Goal: Contribute content: Add original content to the website for others to see

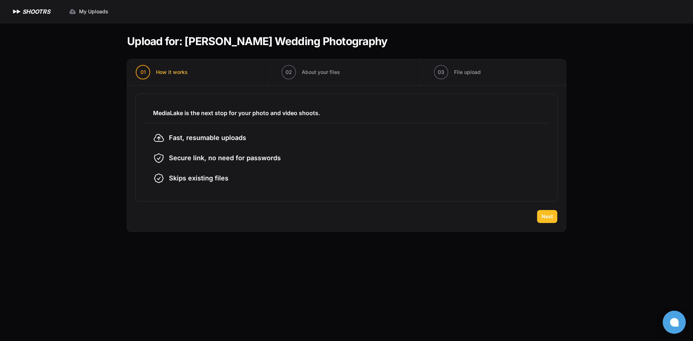
click at [556, 215] on button "Next" at bounding box center [547, 216] width 20 height 13
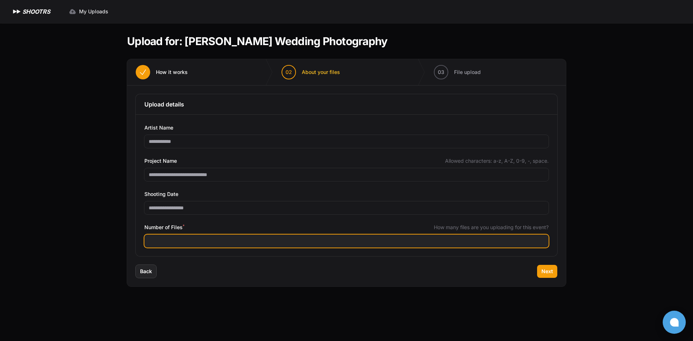
click at [177, 238] on input "Number of Files *" at bounding box center [346, 241] width 405 height 13
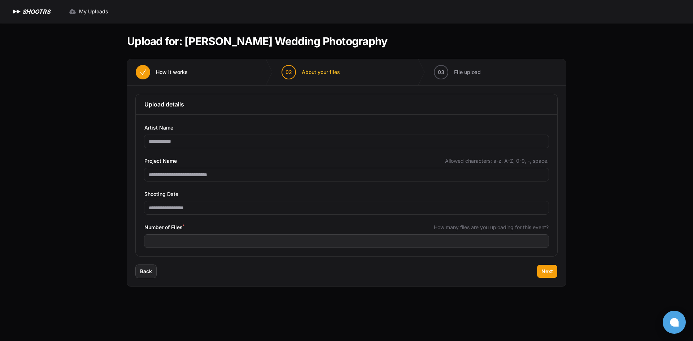
click at [36, 67] on div "Expand sidebar Collapse sidebar SHOOTRS SHOOTRS My Uploads" at bounding box center [346, 170] width 693 height 341
drag, startPoint x: 388, startPoint y: 43, endPoint x: 187, endPoint y: 45, distance: 200.1
click at [187, 45] on header "Upload for: [PERSON_NAME] Wedding Photography" at bounding box center [346, 41] width 439 height 13
copy h1 "[PERSON_NAME] Wedding Photography"
click at [151, 272] on span "Back" at bounding box center [146, 271] width 12 height 7
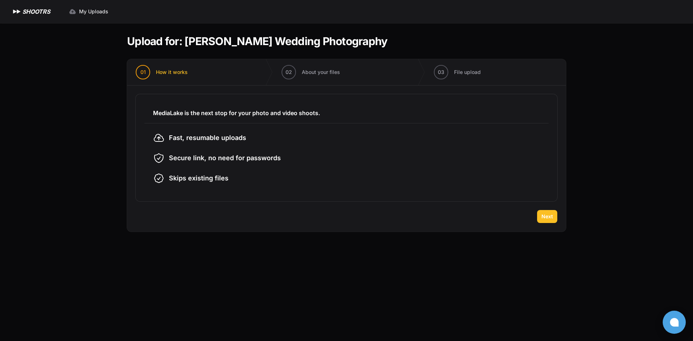
click at [553, 219] on span "Next" at bounding box center [548, 216] width 12 height 7
